Goal: Communication & Community: Answer question/provide support

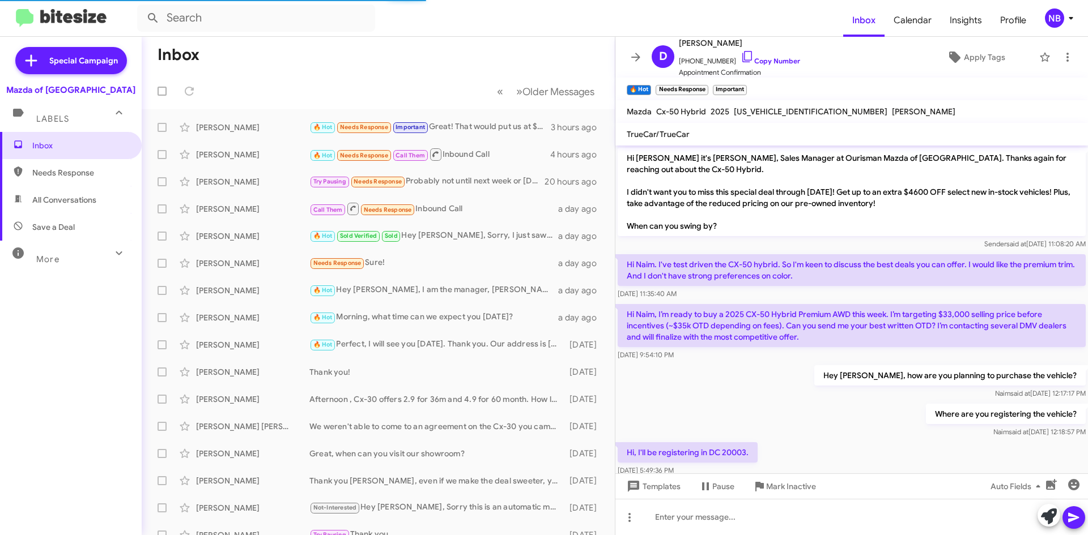
scroll to position [606, 0]
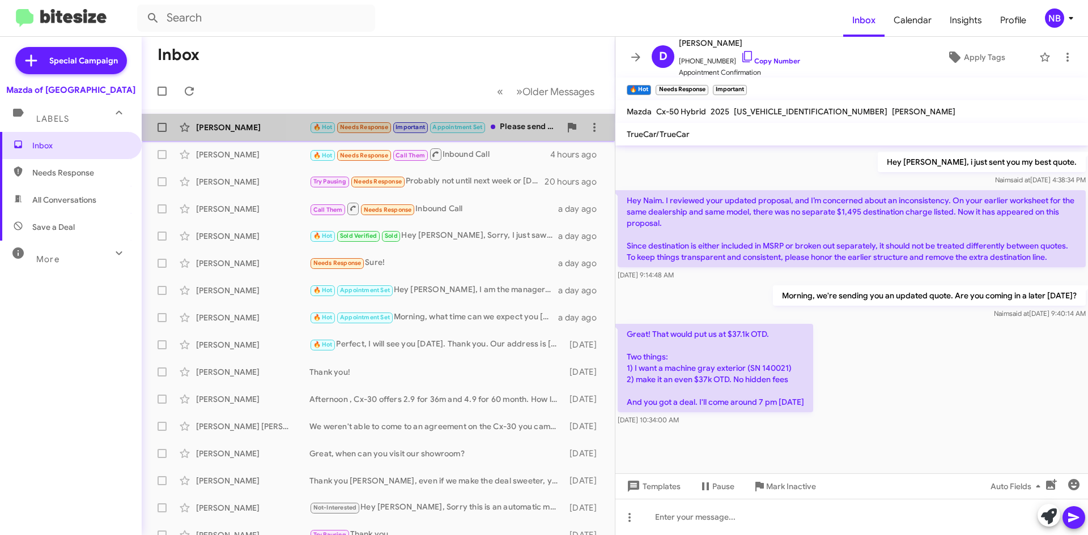
click at [513, 125] on div "🔥 Hot Needs Response Important Appointment Set Please send the updated quote. I…" at bounding box center [434, 127] width 251 height 13
click at [520, 126] on div "🔥 Hot Needs Response Important Appointment Set Please send the updated quote. I…" at bounding box center [434, 127] width 251 height 13
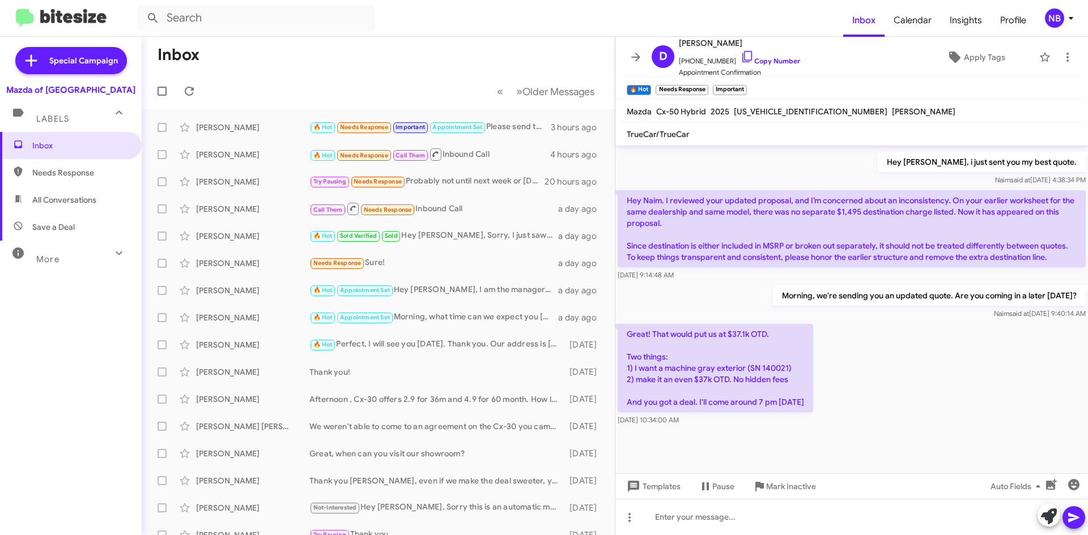
click at [778, 372] on p "Great! That would put us at $37.1k OTD. Two things: 1) I want a machine gray ex…" at bounding box center [715, 368] width 195 height 88
copy p "140021"
click at [754, 362] on p "Great! That would put us at $37.1k OTD. Two things: 1) I want a machine gray ex…" at bounding box center [715, 368] width 195 height 88
click at [755, 366] on p "Great! That would put us at $37.1k OTD. Two things: 1) I want a machine gray ex…" at bounding box center [715, 368] width 195 height 88
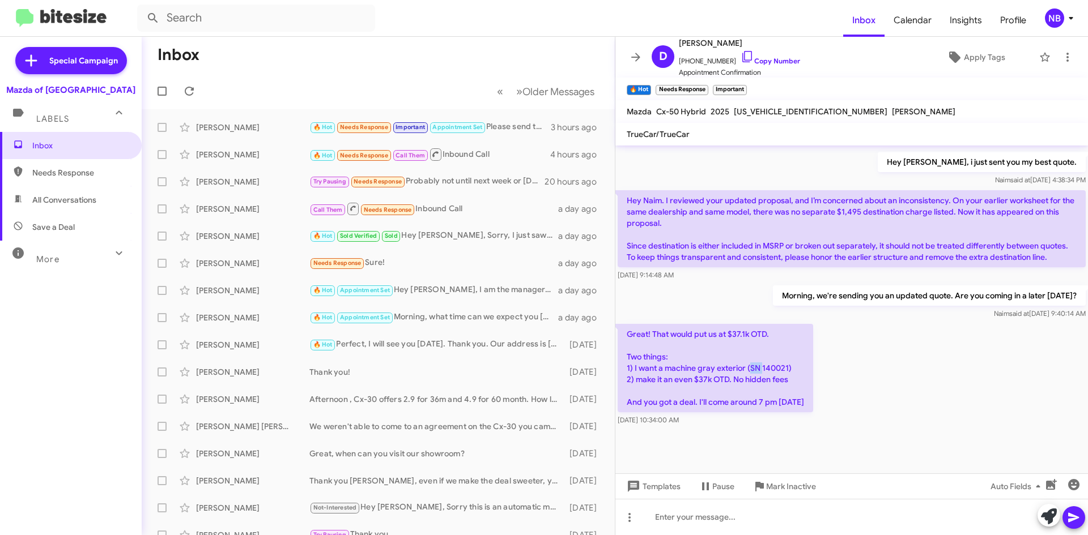
click at [755, 366] on p "Great! That would put us at $37.1k OTD. Two things: 1) I want a machine gray ex…" at bounding box center [715, 368] width 195 height 88
click at [761, 367] on p "Great! That would put us at $37.1k OTD. Two things: 1) I want a machine gray ex…" at bounding box center [715, 368] width 195 height 88
drag, startPoint x: 753, startPoint y: 368, endPoint x: 785, endPoint y: 370, distance: 32.4
click at [785, 370] on p "Great! That would put us at $37.1k OTD. Two things: 1) I want a machine gray ex…" at bounding box center [715, 368] width 195 height 88
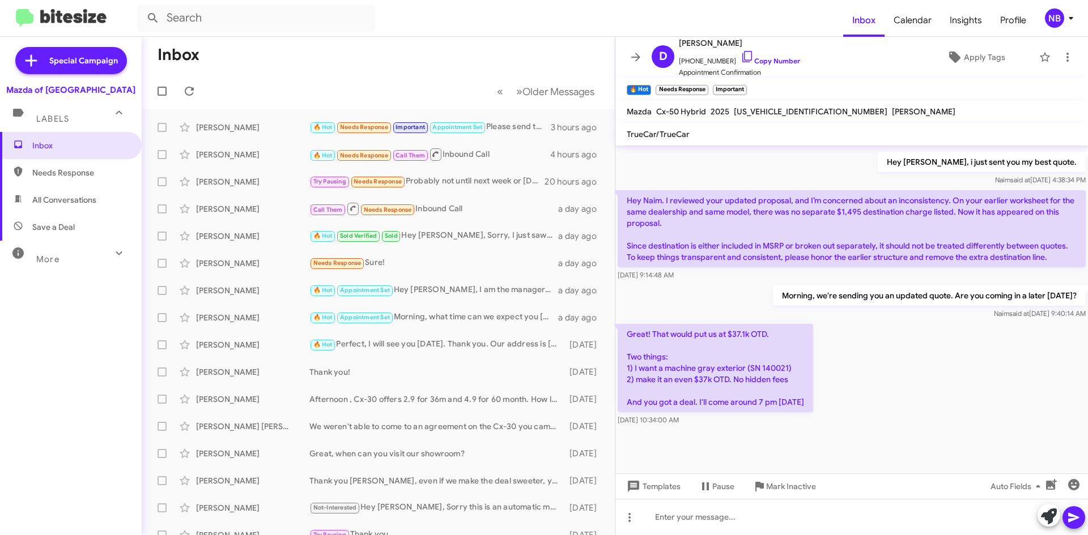
click at [789, 369] on p "Great! That would put us at $37.1k OTD. Two things: 1) I want a machine gray ex…" at bounding box center [715, 368] width 195 height 88
drag, startPoint x: 785, startPoint y: 368, endPoint x: 750, endPoint y: 369, distance: 35.2
click at [750, 369] on p "Great! That would put us at $37.1k OTD. Two things: 1) I want a machine gray ex…" at bounding box center [715, 368] width 195 height 88
click at [522, 138] on div "[PERSON_NAME] 🔥 Hot Needs Response Important Appointment Set Please send the up…" at bounding box center [378, 127] width 455 height 23
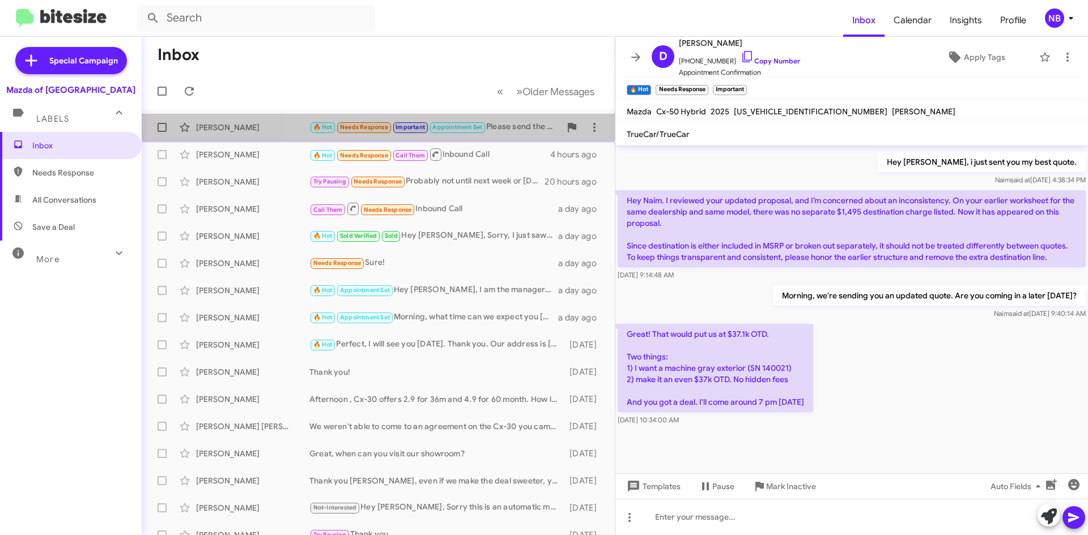
click at [517, 133] on div "🔥 Hot Needs Response Important Appointment Set Please send the updated quote. I…" at bounding box center [434, 127] width 251 height 13
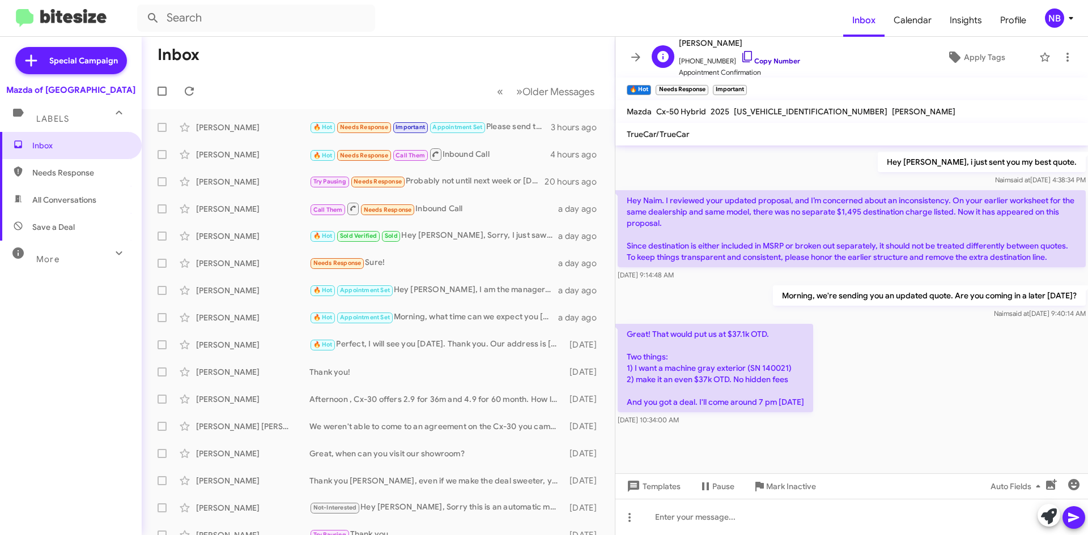
click at [741, 58] on icon at bounding box center [748, 57] width 14 height 14
click at [777, 367] on p "Great! That would put us at $37.1k OTD. Two things: 1) I want a machine gray ex…" at bounding box center [715, 368] width 195 height 88
click at [754, 372] on p "Great! That would put us at $37.1k OTD. Two things: 1) I want a machine gray ex…" at bounding box center [715, 368] width 195 height 88
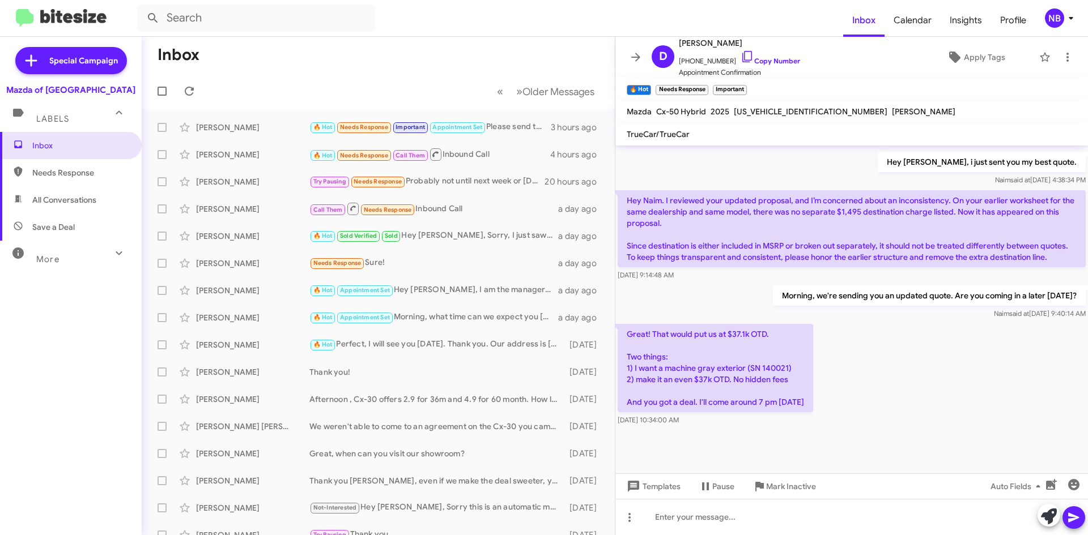
click at [711, 405] on p "Great! That would put us at $37.1k OTD. Two things: 1) I want a machine gray ex…" at bounding box center [715, 368] width 195 height 88
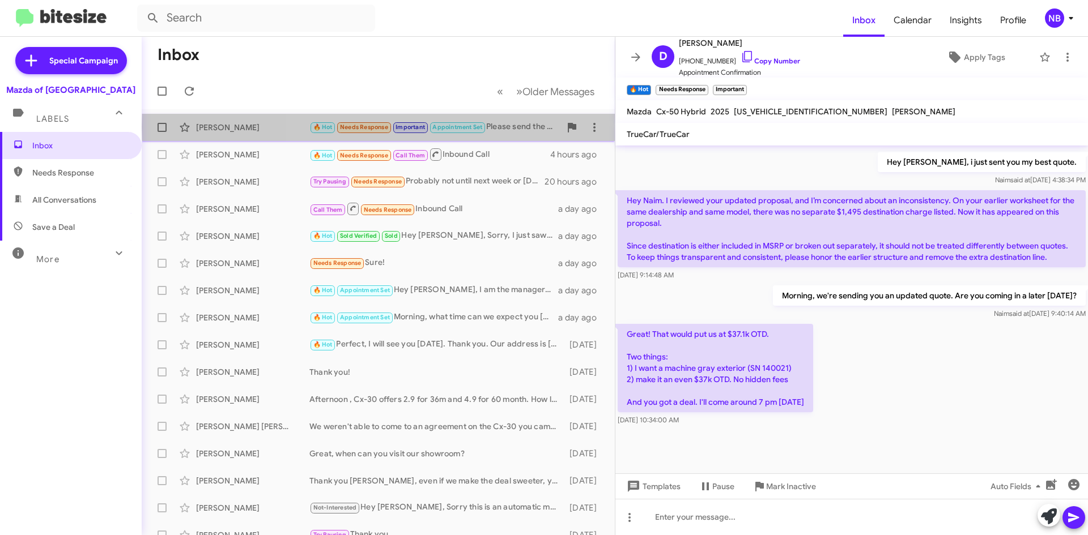
click at [518, 127] on div "🔥 Hot Needs Response Important Appointment Set Please send the updated quote. I…" at bounding box center [434, 127] width 251 height 13
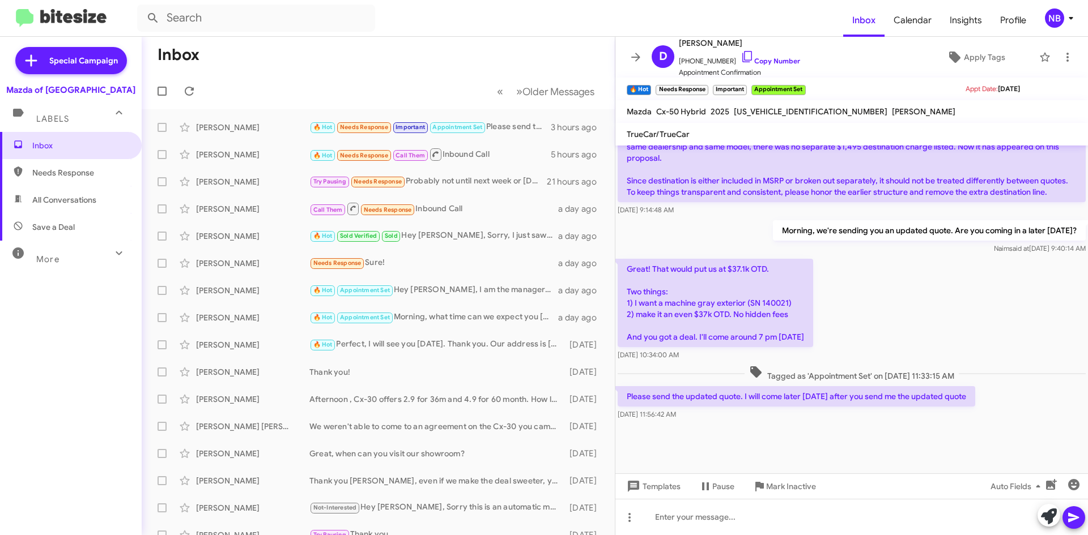
scroll to position [671, 0]
drag, startPoint x: 801, startPoint y: 396, endPoint x: 939, endPoint y: 396, distance: 138.3
click at [939, 396] on p "Please send the updated quote. I will come later [DATE] after you send me the u…" at bounding box center [797, 396] width 358 height 20
